Goal: Information Seeking & Learning: Find specific fact

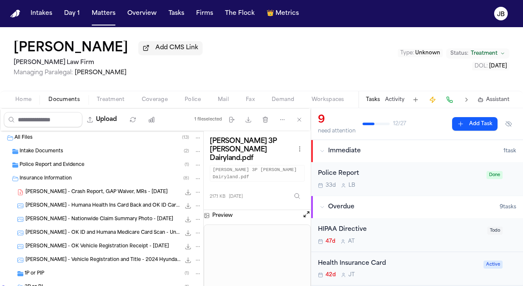
scroll to position [41, 0]
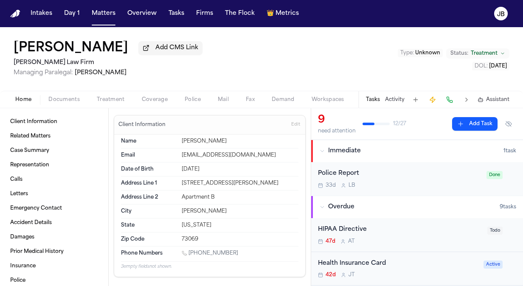
click at [23, 99] on span "Home" at bounding box center [23, 99] width 16 height 7
drag, startPoint x: 237, startPoint y: 253, endPoint x: 189, endPoint y: 250, distance: 47.7
click at [189, 250] on div "[PHONE_NUMBER]" at bounding box center [240, 254] width 117 height 8
copy link "[PHONE_NUMBER]"
drag, startPoint x: 273, startPoint y: 158, endPoint x: 178, endPoint y: 152, distance: 95.7
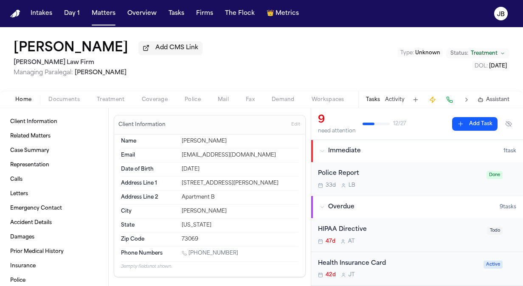
click at [178, 152] on div "Email [EMAIL_ADDRESS][DOMAIN_NAME]" at bounding box center [209, 156] width 177 height 14
copy div "[EMAIL_ADDRESS][DOMAIN_NAME]"
drag, startPoint x: 237, startPoint y: 180, endPoint x: 168, endPoint y: 178, distance: 68.8
click at [168, 178] on div "Address Line 1 [STREET_ADDRESS][PERSON_NAME]" at bounding box center [209, 184] width 177 height 14
copy div "[STREET_ADDRESS][PERSON_NAME]"
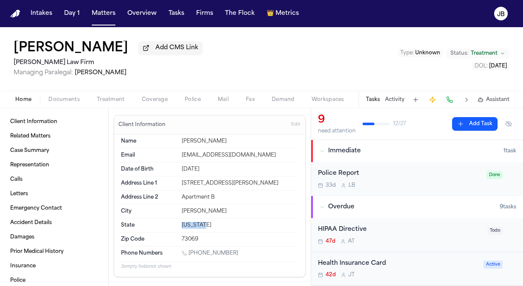
drag, startPoint x: 213, startPoint y: 228, endPoint x: 169, endPoint y: 225, distance: 43.4
click at [169, 225] on div "State [US_STATE]" at bounding box center [209, 226] width 177 height 14
copy div "[US_STATE]"
click at [98, 15] on button "Matters" at bounding box center [103, 13] width 31 height 15
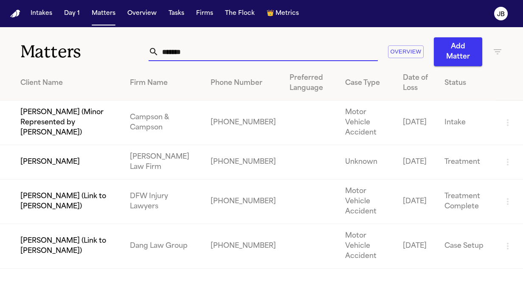
drag, startPoint x: 187, startPoint y: 46, endPoint x: 87, endPoint y: 44, distance: 99.4
click at [87, 44] on div "Matters ******* Overview Add Matter" at bounding box center [261, 46] width 523 height 39
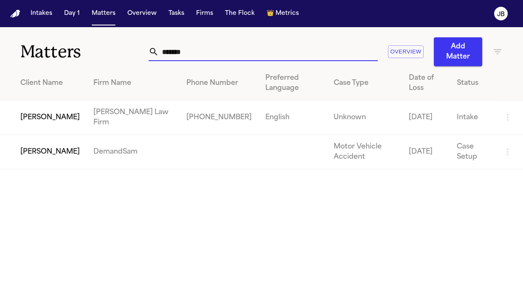
type input "*******"
click at [51, 110] on td "[PERSON_NAME]" at bounding box center [43, 118] width 87 height 34
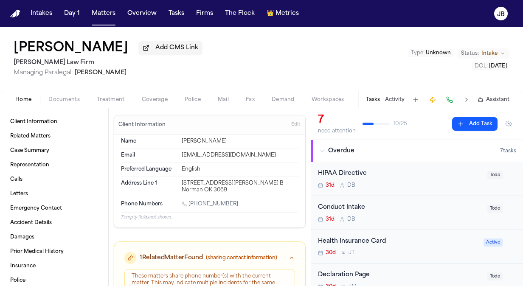
drag, startPoint x: 241, startPoint y: 201, endPoint x: 189, endPoint y: 203, distance: 51.8
click at [189, 203] on div "[PHONE_NUMBER]" at bounding box center [240, 205] width 117 height 8
copy link "[PHONE_NUMBER]"
drag, startPoint x: 202, startPoint y: 186, endPoint x: 177, endPoint y: 176, distance: 26.8
click at [177, 177] on div "Address Line 1 [STREET_ADDRESS][PERSON_NAME] B Norman OK 3069" at bounding box center [209, 187] width 177 height 20
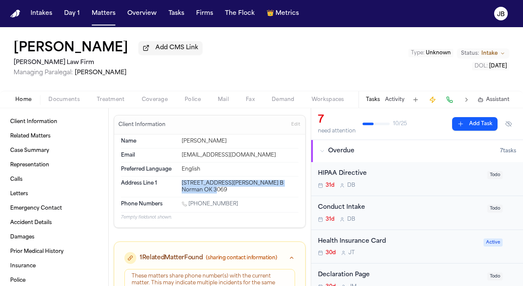
copy div "[STREET_ADDRESS][PERSON_NAME] B Norman OK 3069"
click at [105, 14] on button "Matters" at bounding box center [103, 13] width 31 height 15
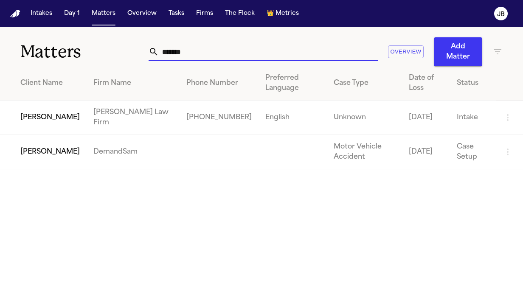
drag, startPoint x: 201, startPoint y: 46, endPoint x: 105, endPoint y: 41, distance: 96.1
click at [105, 41] on div "Matters ******* Overview Add Matter" at bounding box center [261, 46] width 523 height 39
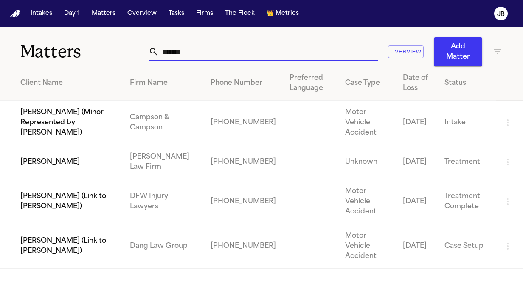
type input "*******"
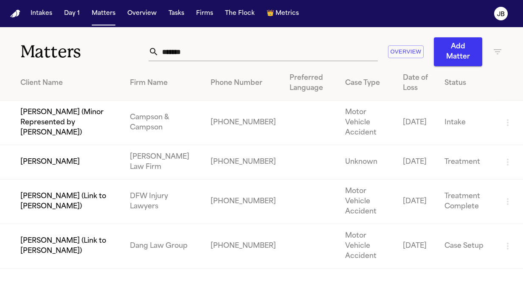
click at [73, 152] on td "[PERSON_NAME]" at bounding box center [61, 162] width 123 height 34
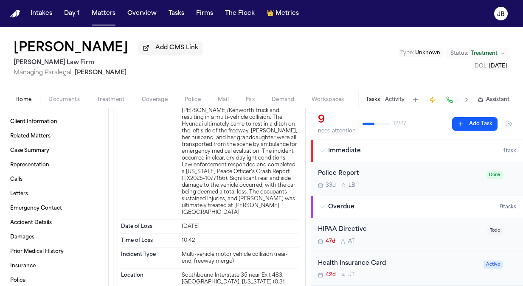
scroll to position [2326, 0]
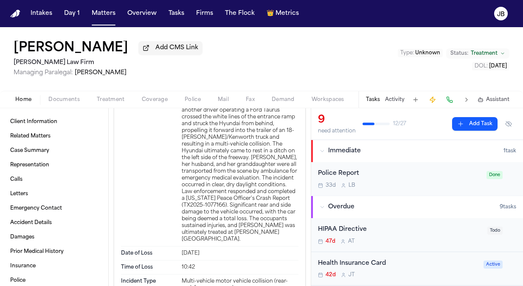
drag, startPoint x: 182, startPoint y: 183, endPoint x: 210, endPoint y: 197, distance: 31.7
click at [210, 197] on div "On [DATE], [PERSON_NAME] was a passenger in a Hyundai Santa Fe traveling southb…" at bounding box center [240, 158] width 117 height 170
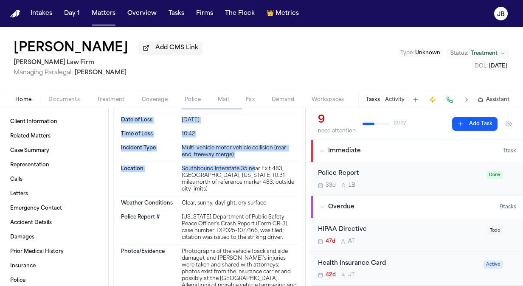
scroll to position [2465, 0]
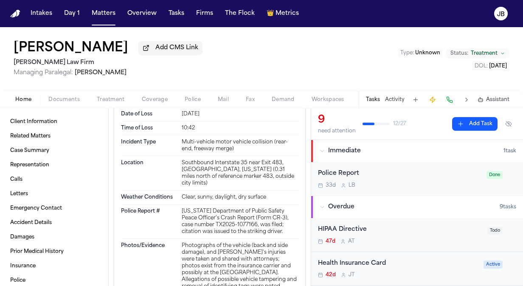
drag, startPoint x: 210, startPoint y: 197, endPoint x: 255, endPoint y: 208, distance: 45.9
click at [255, 107] on div "Description On [DATE], [PERSON_NAME] was a passenger in a Hyundai Santa Fe trav…" at bounding box center [209, 18] width 177 height 177
copy div "On [DATE], [PERSON_NAME] was a passenger in a Hyundai Santa Fe traveling southb…"
click at [66, 103] on span "Documents" at bounding box center [63, 99] width 31 height 7
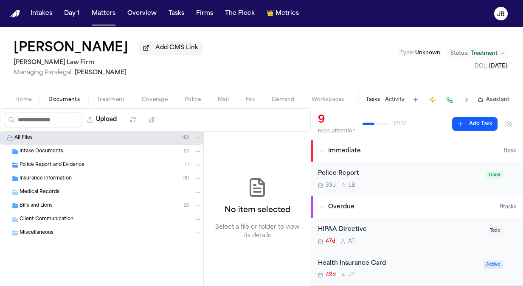
click at [54, 162] on span "Police Report and Evidence" at bounding box center [52, 165] width 65 height 7
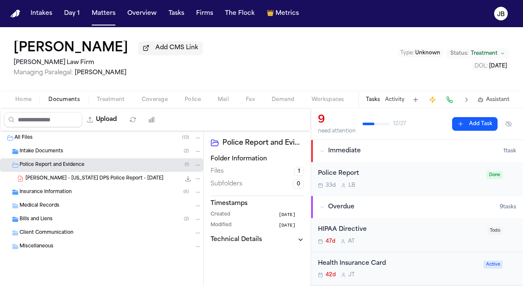
click at [117, 178] on span "[PERSON_NAME] - [US_STATE] DPS Police Report - [DATE]" at bounding box center [94, 178] width 138 height 7
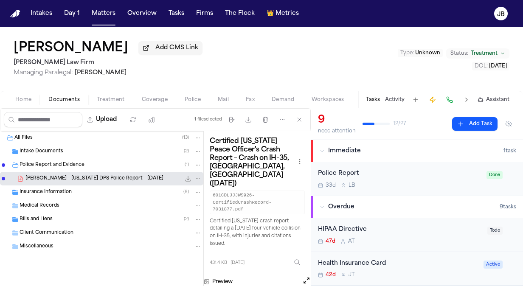
click at [22, 99] on span "Home" at bounding box center [23, 99] width 16 height 7
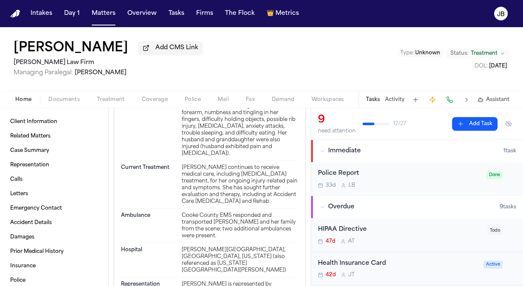
scroll to position [2762, 0]
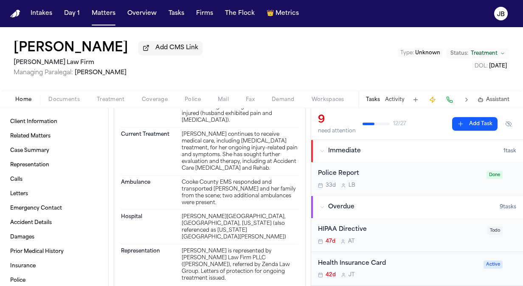
drag, startPoint x: 263, startPoint y: 209, endPoint x: 177, endPoint y: 160, distance: 99.3
click at [177, 128] on div "Injuries Described [PERSON_NAME] suffered back and [MEDICAL_DATA], an intestina…" at bounding box center [209, 90] width 177 height 75
copy div "[PERSON_NAME] suffered back and [MEDICAL_DATA], an intestinal [MEDICAL_DATA], b…"
click at [62, 97] on span "Documents" at bounding box center [63, 99] width 31 height 7
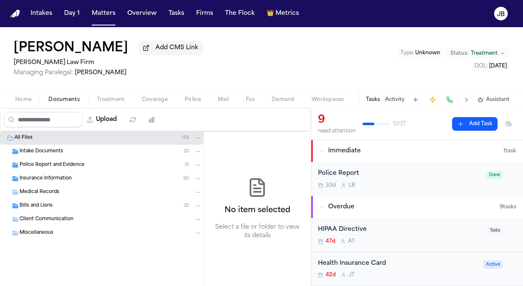
click at [54, 154] on span "Intake Documents" at bounding box center [42, 151] width 44 height 7
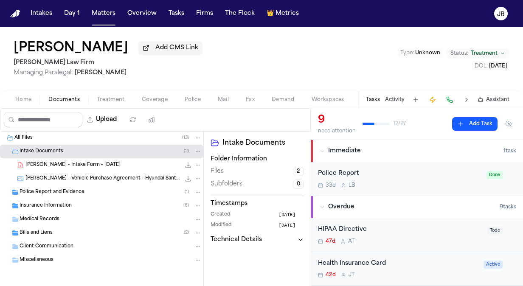
click at [96, 177] on span "[PERSON_NAME] - Vehicle Purchase Agreement - Hyundai Santa Fe - Undated" at bounding box center [102, 178] width 155 height 7
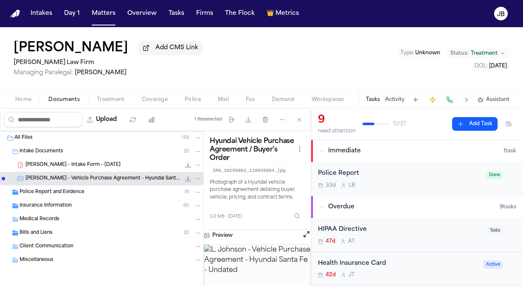
click at [90, 195] on div "Police Report and Evidence ( 1 )" at bounding box center [101, 193] width 203 height 14
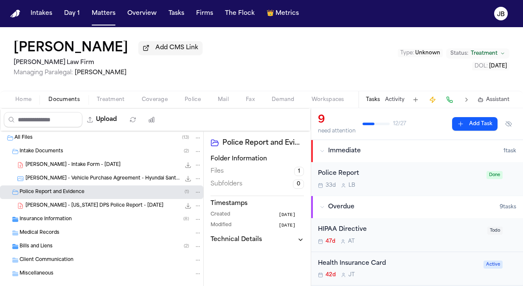
click at [88, 221] on div "Insurance Information ( 8 )" at bounding box center [111, 220] width 182 height 8
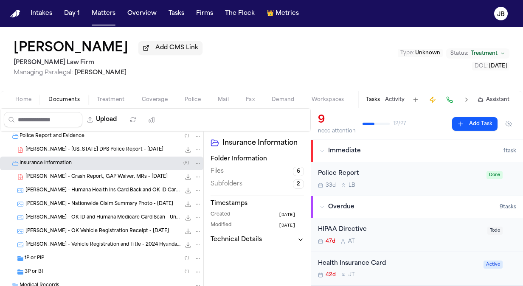
scroll to position [73, 0]
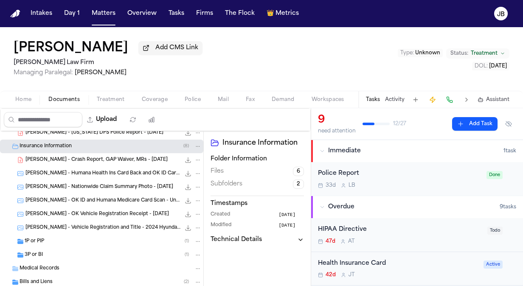
click at [79, 157] on span "[PERSON_NAME] - Crash Report, GAP Waiver, MRs - [DATE]" at bounding box center [96, 160] width 142 height 7
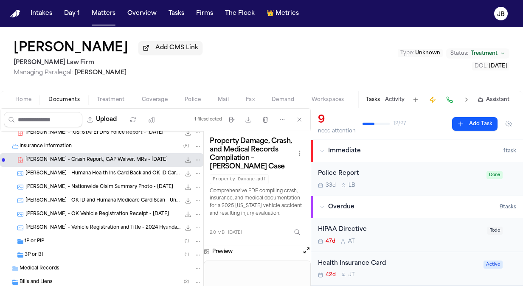
click at [110, 186] on span "[PERSON_NAME] - Nationwide Claim Summary Photo - [DATE]" at bounding box center [99, 187] width 148 height 7
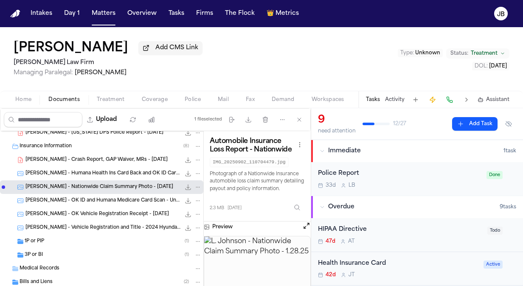
click at [106, 202] on span "[PERSON_NAME] - OK ID and Humana Medicare Card Scan - Undated" at bounding box center [102, 200] width 155 height 7
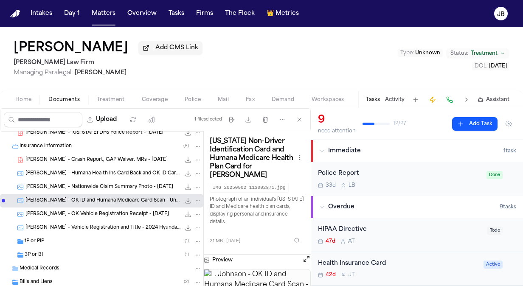
click at [104, 212] on span "[PERSON_NAME] - OK Vehicle Registration Receipt - [DATE]" at bounding box center [97, 214] width 144 height 7
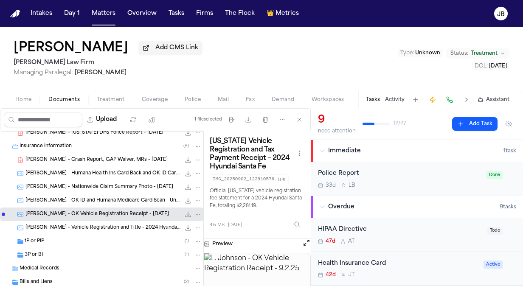
click at [107, 197] on span "[PERSON_NAME] - OK ID and Humana Medicare Card Scan - Undated" at bounding box center [102, 200] width 155 height 7
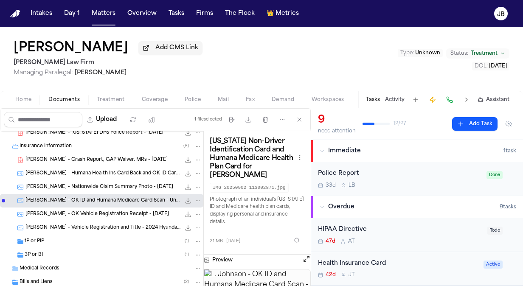
click at [107, 222] on div "[PERSON_NAME] - Vehicle Registration and Title - 2024 Hyundai Santa Fe - [DATE]…" at bounding box center [101, 228] width 203 height 14
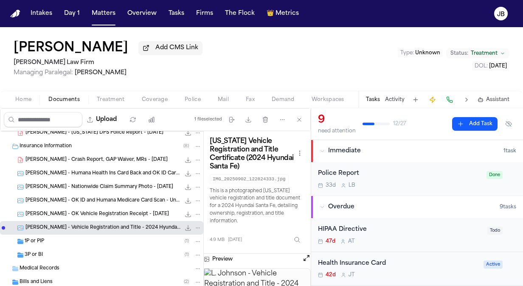
click at [93, 242] on div "1P or PIP ( 1 )" at bounding box center [113, 242] width 177 height 8
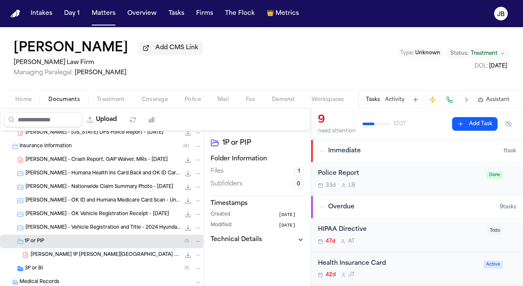
click at [105, 256] on span "[PERSON_NAME] 1P [PERSON_NAME][GEOGRAPHIC_DATA] .pdf" at bounding box center [106, 255] width 150 height 7
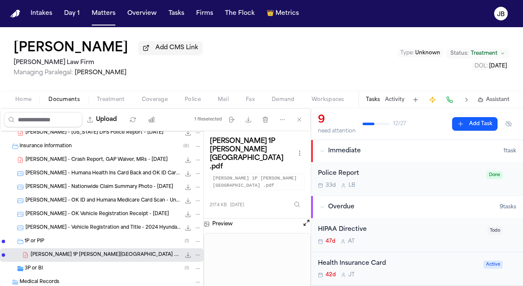
click at [185, 255] on icon "File: L. Johnson 1P LOR State Farm .pdf" at bounding box center [188, 255] width 7 height 7
click at [60, 266] on div "3P or BI ( 1 )" at bounding box center [113, 269] width 177 height 8
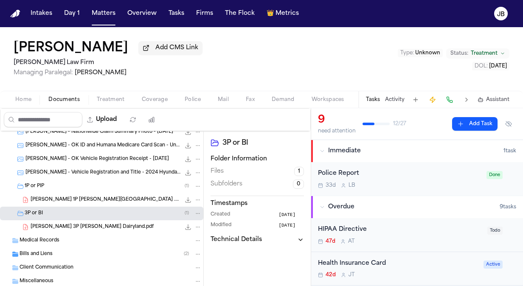
scroll to position [138, 0]
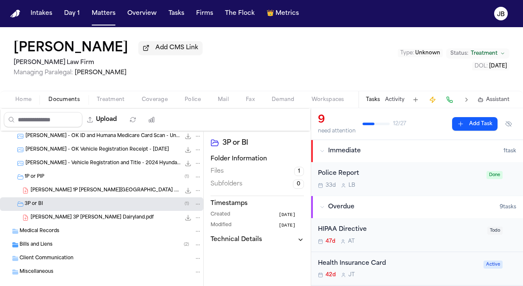
click at [113, 216] on div "[PERSON_NAME] 3P [PERSON_NAME] Dairyland.pdf 217.1 KB • PDF" at bounding box center [116, 218] width 171 height 8
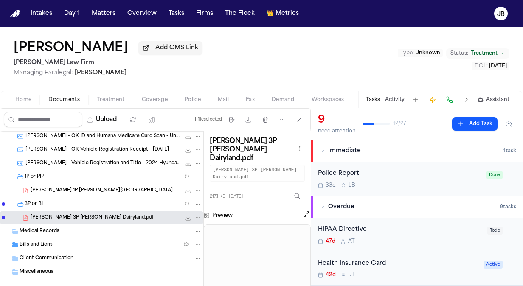
click at [185, 216] on icon "File: L. Johnson 3P LOR Dairyland.pdf" at bounding box center [188, 217] width 7 height 7
click at [25, 101] on span "Home" at bounding box center [23, 99] width 16 height 7
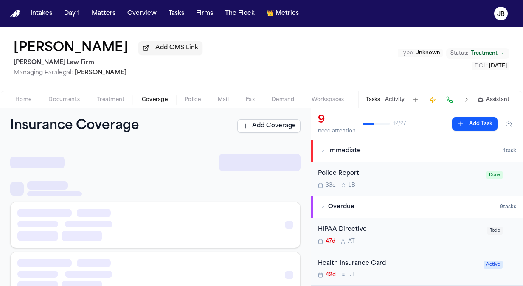
click at [159, 95] on button "Coverage" at bounding box center [154, 100] width 43 height 10
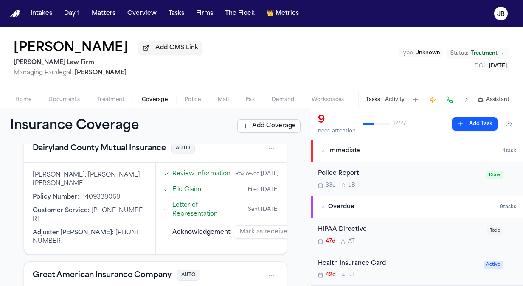
scroll to position [414, 0]
